Goal: Navigation & Orientation: Find specific page/section

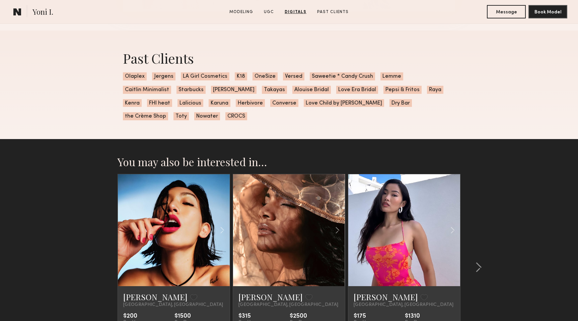
scroll to position [1874, 0]
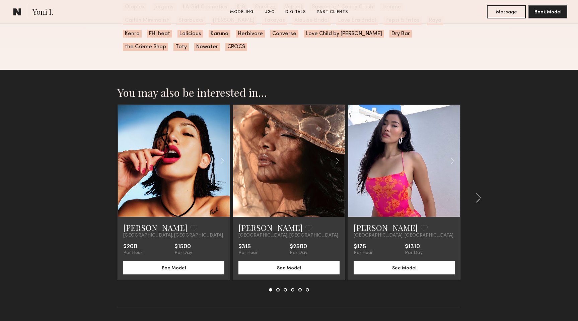
click at [15, 12] on common-icon at bounding box center [17, 11] width 8 height 9
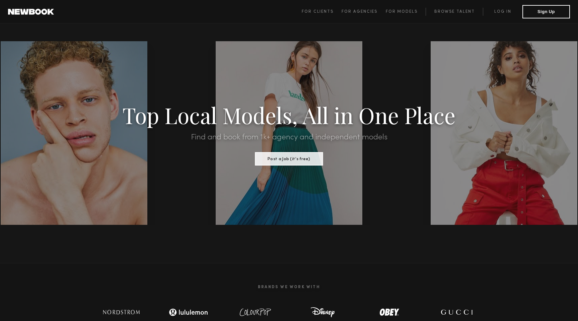
scroll to position [0, 0]
click at [309, 11] on span "For Clients" at bounding box center [318, 12] width 32 height 4
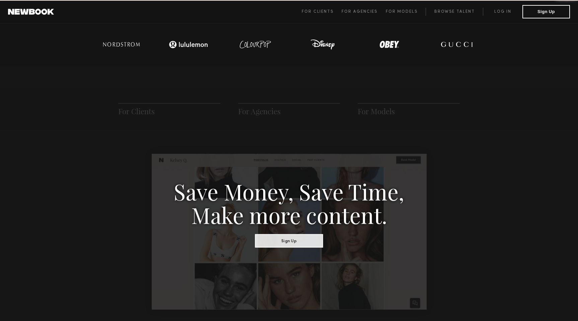
scroll to position [334, 0]
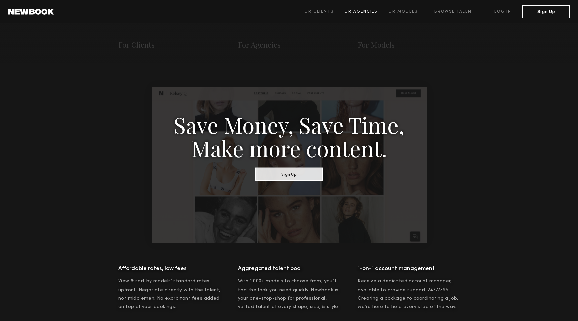
click at [377, 11] on span "For Agencies" at bounding box center [359, 12] width 36 height 4
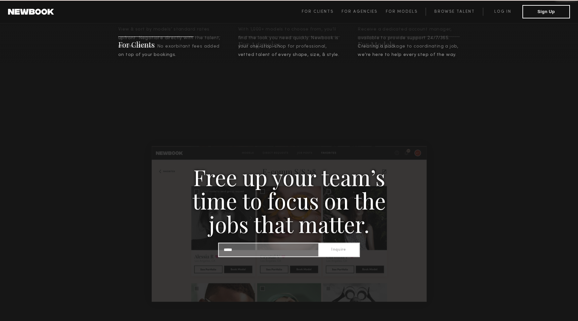
scroll to position [645, 0]
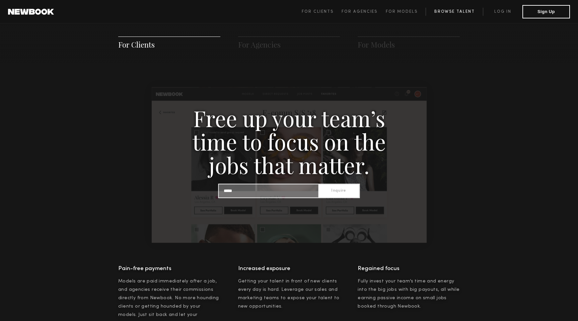
click at [442, 12] on link "Browse Talent" at bounding box center [453, 12] width 57 height 8
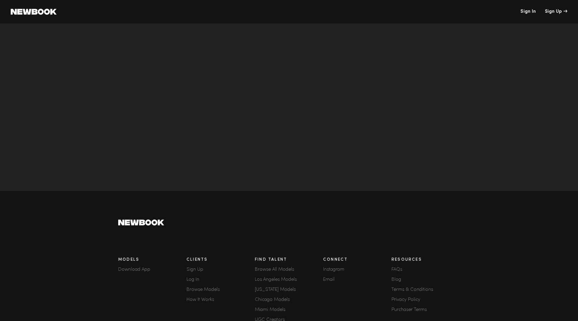
scroll to position [2331, 0]
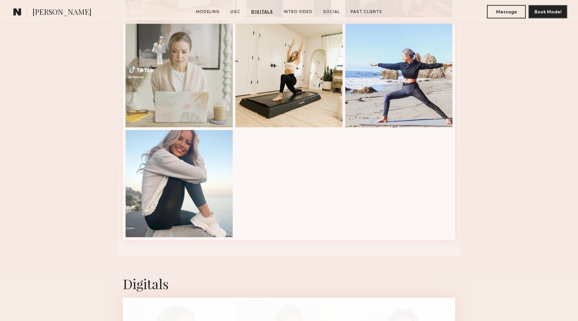
scroll to position [1291, 0]
